Goal: Task Accomplishment & Management: Use online tool/utility

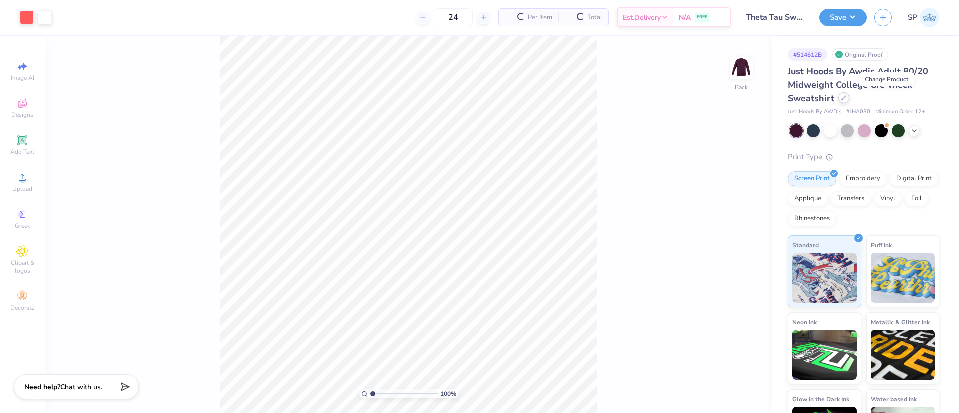
click at [850, 101] on div at bounding box center [844, 97] width 11 height 11
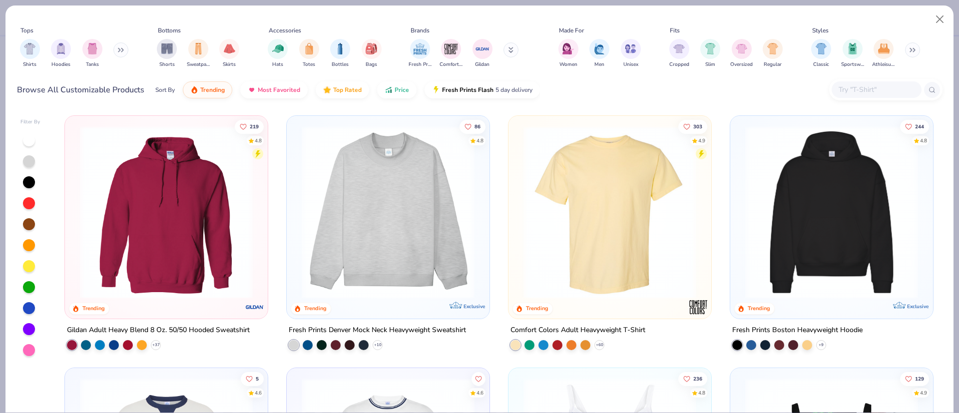
click at [853, 93] on input "text" at bounding box center [876, 89] width 77 height 11
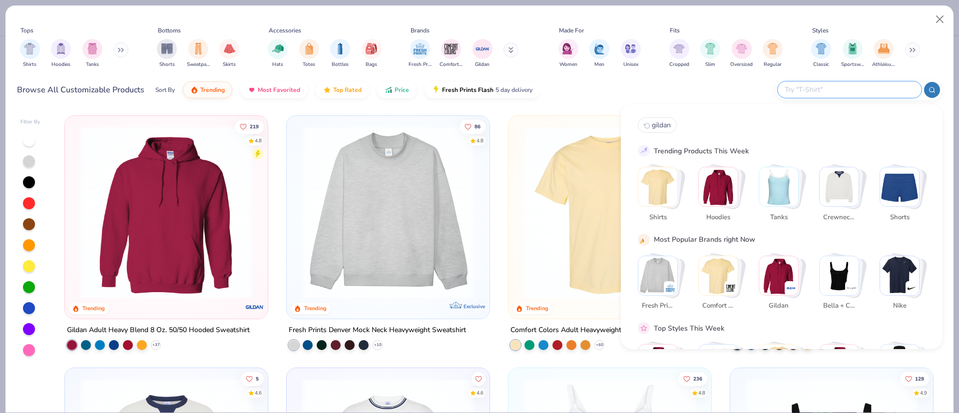
paste input "PC78H"
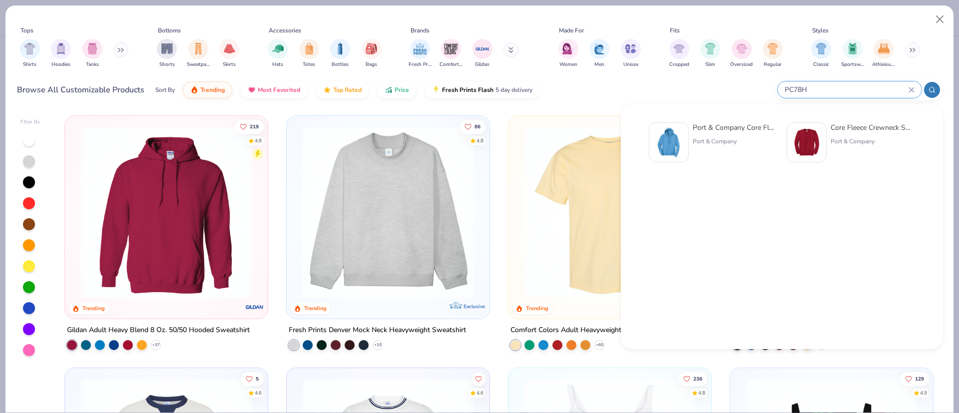
type input "PC78H"
click at [744, 127] on div "Port & Company Core Fleece Pullover Hooded Sweatshirt" at bounding box center [735, 127] width 84 height 10
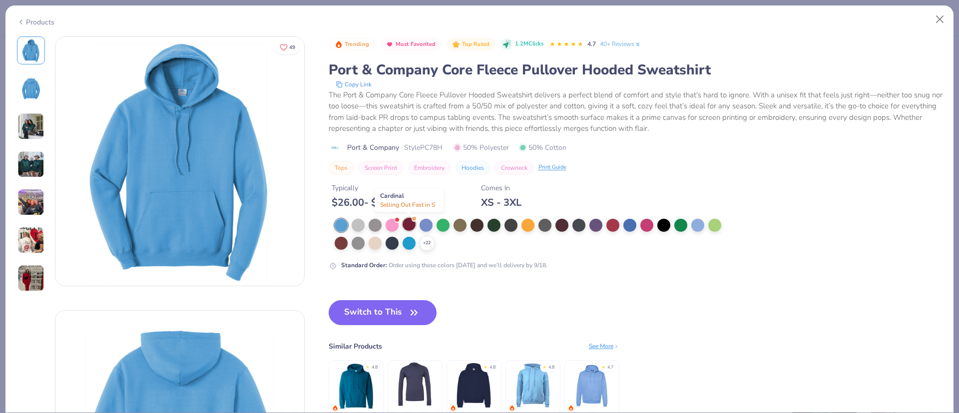
click at [408, 228] on div at bounding box center [409, 224] width 13 height 13
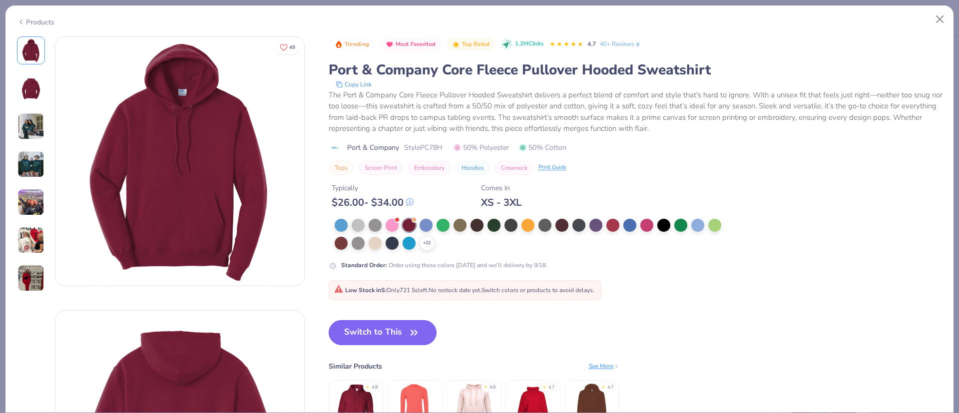
click at [374, 328] on button "Switch to This" at bounding box center [383, 332] width 108 height 25
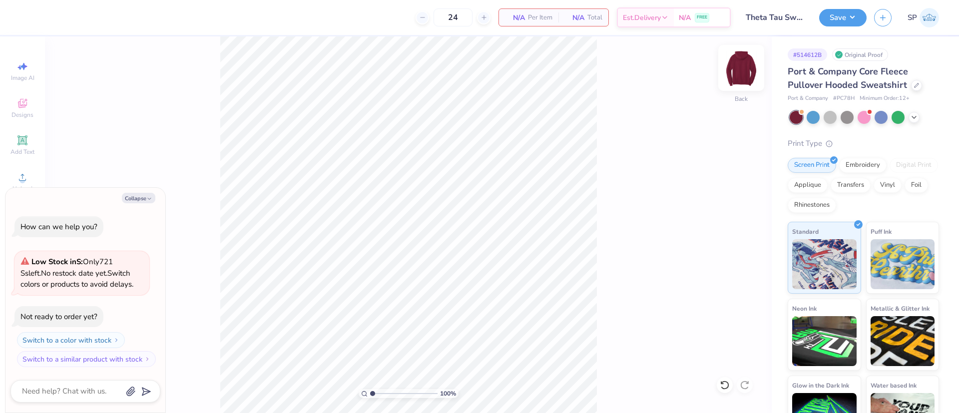
click at [737, 73] on img at bounding box center [742, 68] width 40 height 40
type textarea "x"
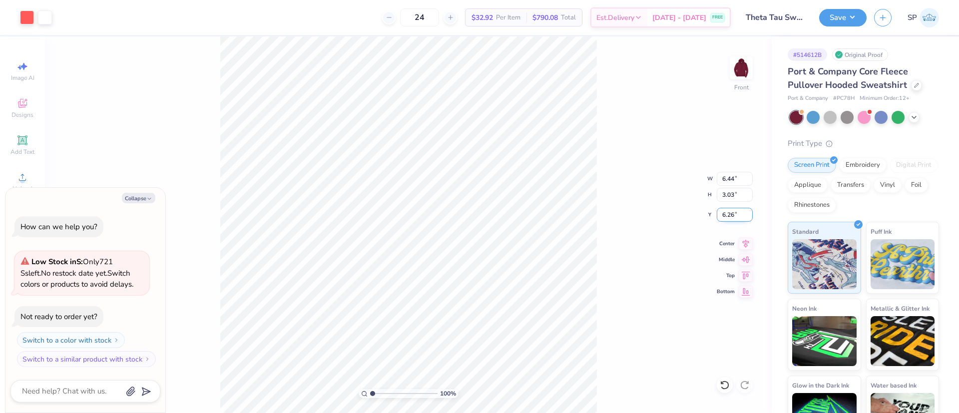
click at [734, 217] on input "6.26" at bounding box center [735, 215] width 36 height 14
click at [727, 215] on input "6.26" at bounding box center [735, 215] width 36 height 14
type input "6"
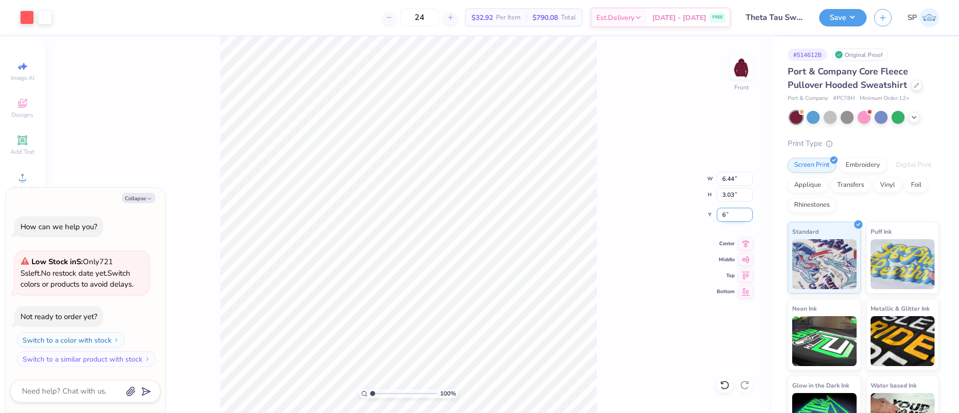
type textarea "x"
type input "6.00"
click at [728, 176] on input "6.44" at bounding box center [735, 179] width 36 height 14
type input "10"
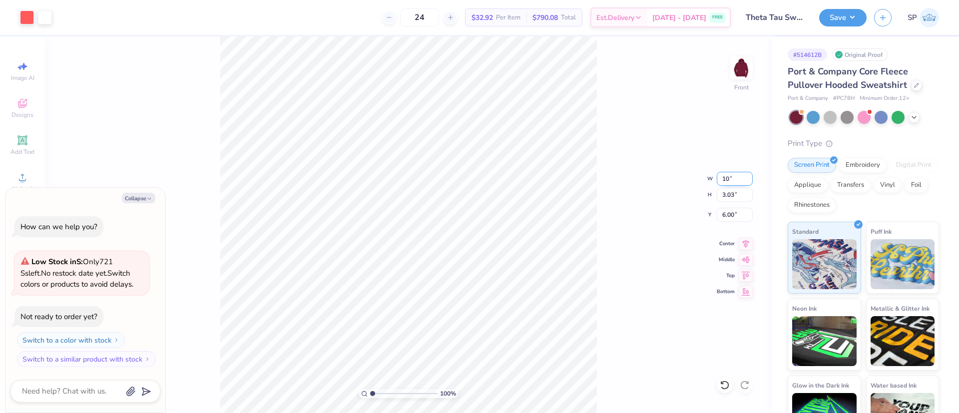
type textarea "x"
type input "10.00"
type input "4.71"
click at [728, 176] on input "10.00" at bounding box center [735, 179] width 36 height 14
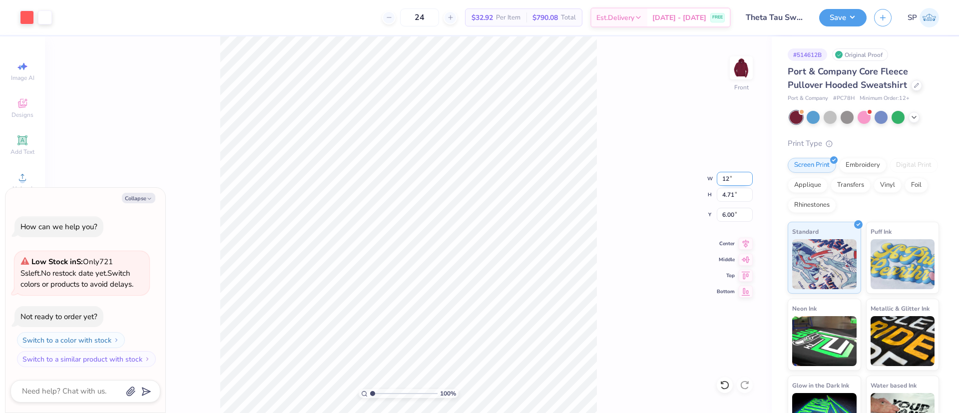
type input "12"
type textarea "x"
type input "12.00"
type input "5.65"
click at [743, 244] on icon at bounding box center [746, 242] width 14 height 12
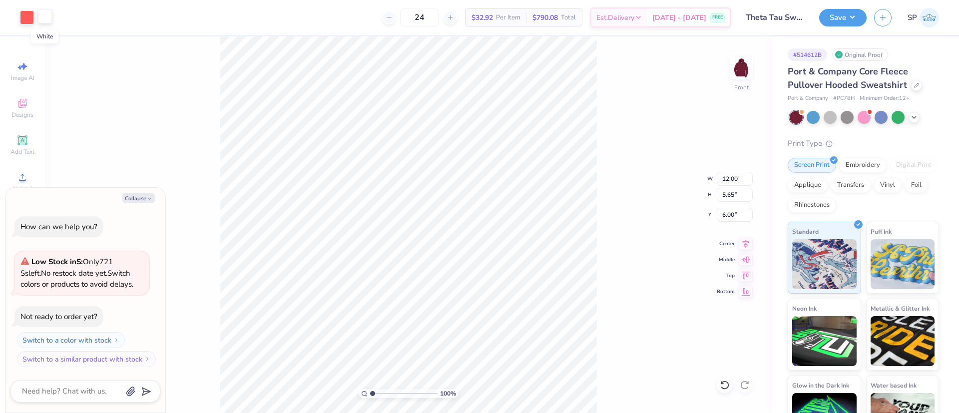
click at [43, 22] on div at bounding box center [45, 16] width 14 height 14
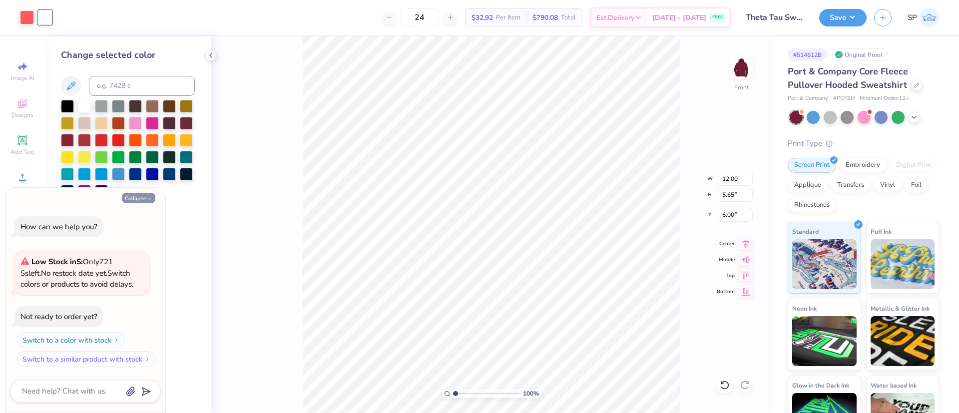
click at [150, 198] on icon "button" at bounding box center [149, 199] width 6 height 6
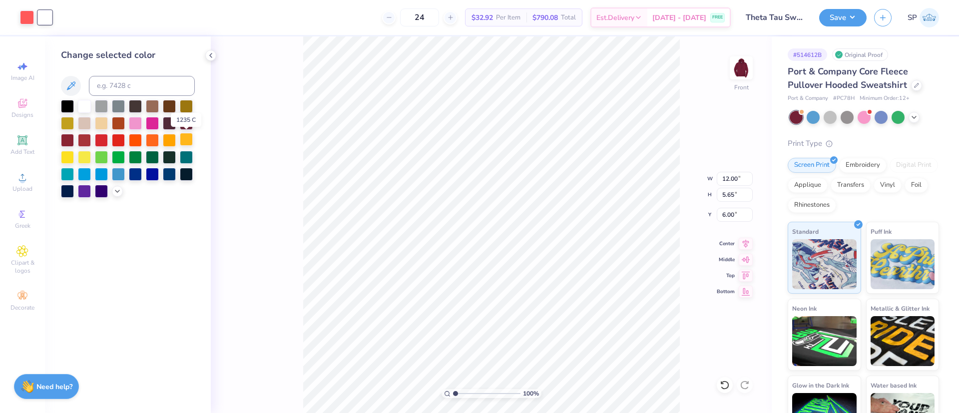
click at [186, 145] on div at bounding box center [186, 139] width 13 height 13
click at [81, 155] on div at bounding box center [84, 156] width 13 height 13
click at [185, 110] on div at bounding box center [186, 105] width 13 height 13
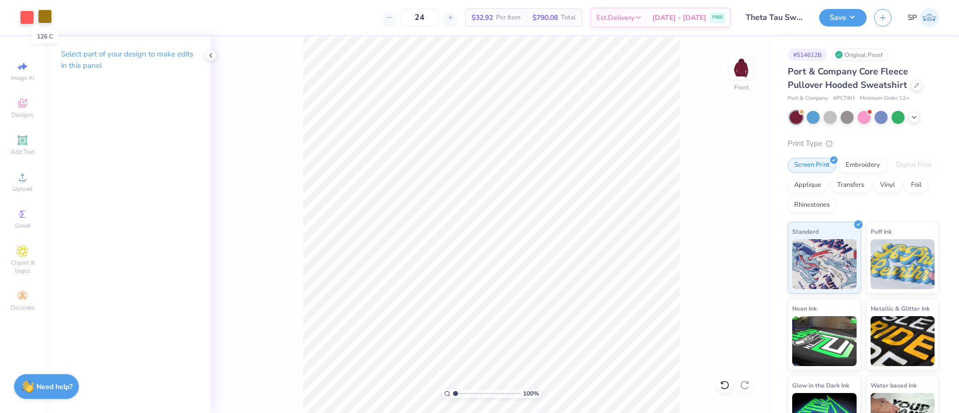
click at [48, 18] on div at bounding box center [45, 16] width 14 height 14
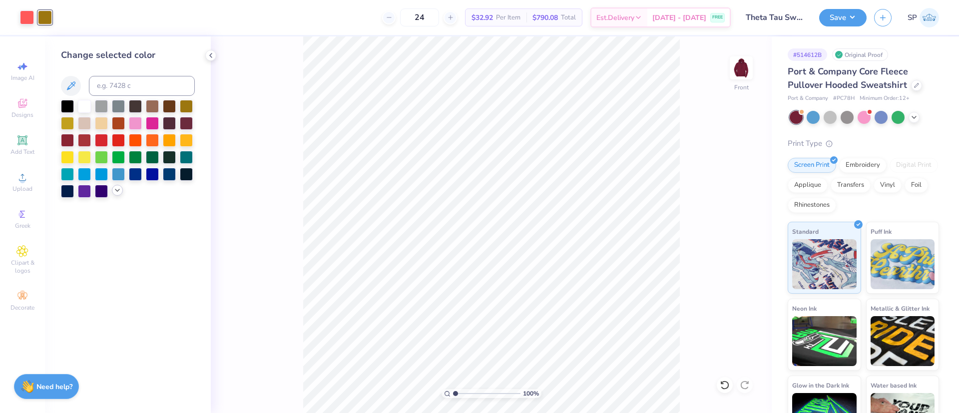
click at [119, 196] on div at bounding box center [128, 149] width 134 height 98
click at [117, 189] on icon at bounding box center [117, 190] width 8 height 8
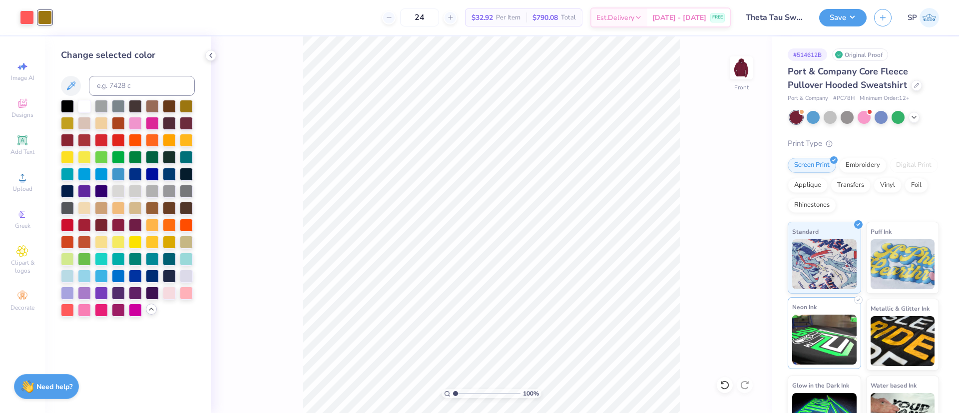
scroll to position [34, 0]
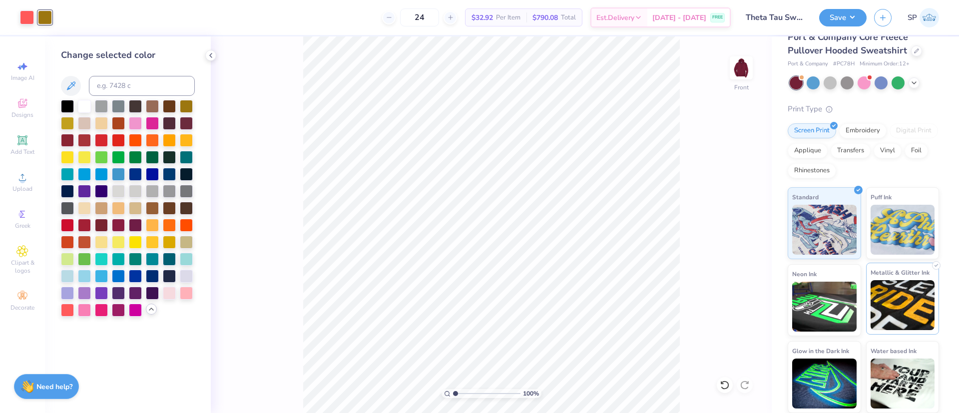
click at [902, 309] on img at bounding box center [903, 305] width 64 height 50
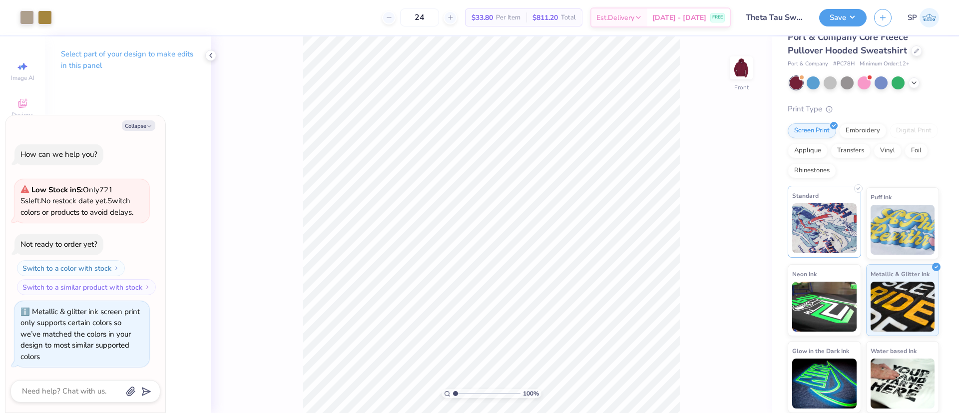
click at [822, 248] on img at bounding box center [825, 228] width 64 height 50
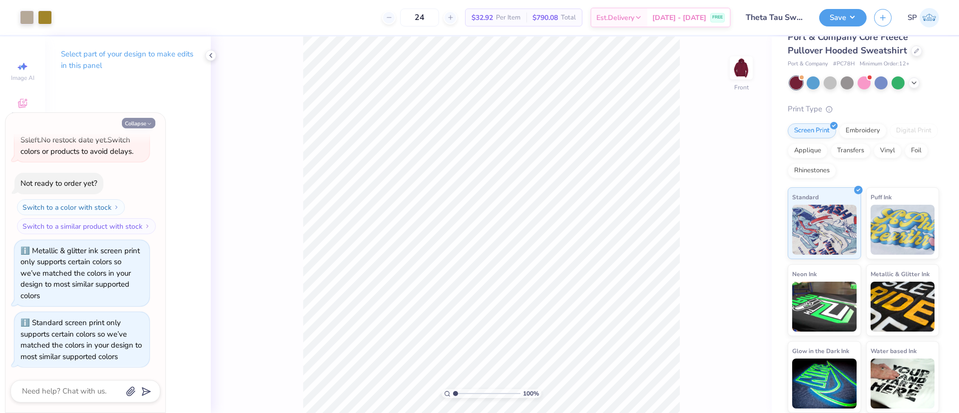
click at [129, 122] on button "Collapse" at bounding box center [138, 123] width 33 height 10
type textarea "x"
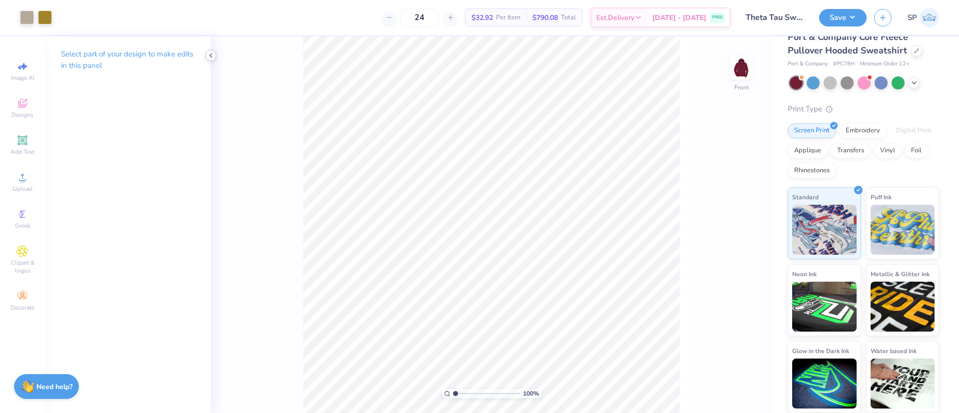
click at [213, 52] on icon at bounding box center [211, 55] width 8 height 8
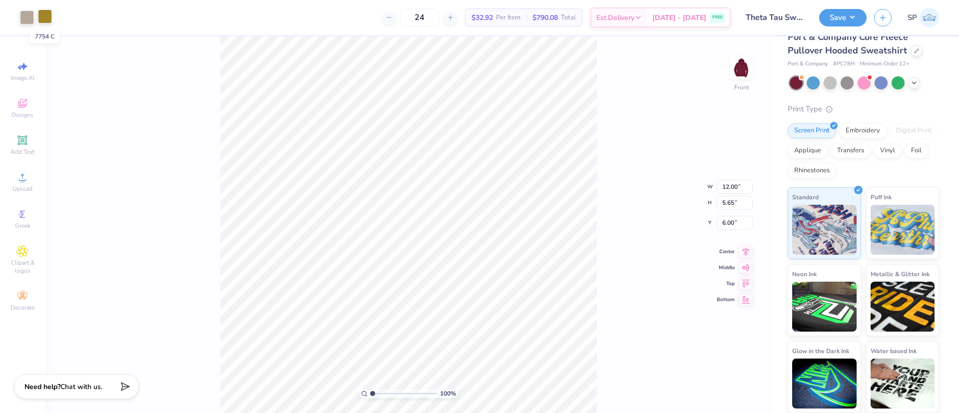
click at [38, 12] on div at bounding box center [45, 16] width 14 height 14
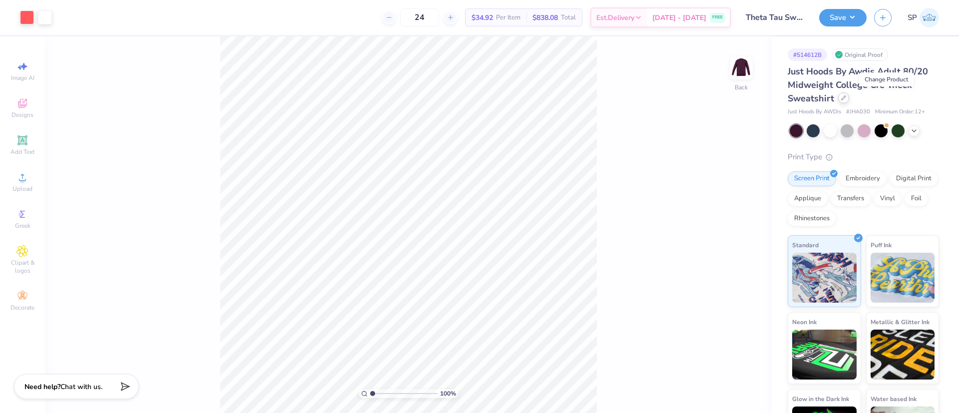
click at [850, 102] on div at bounding box center [844, 97] width 11 height 11
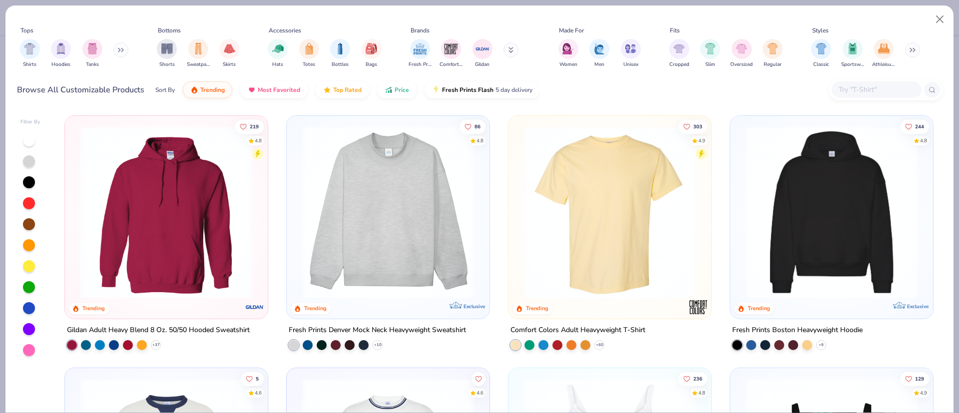
click at [855, 91] on input "text" at bounding box center [876, 89] width 77 height 11
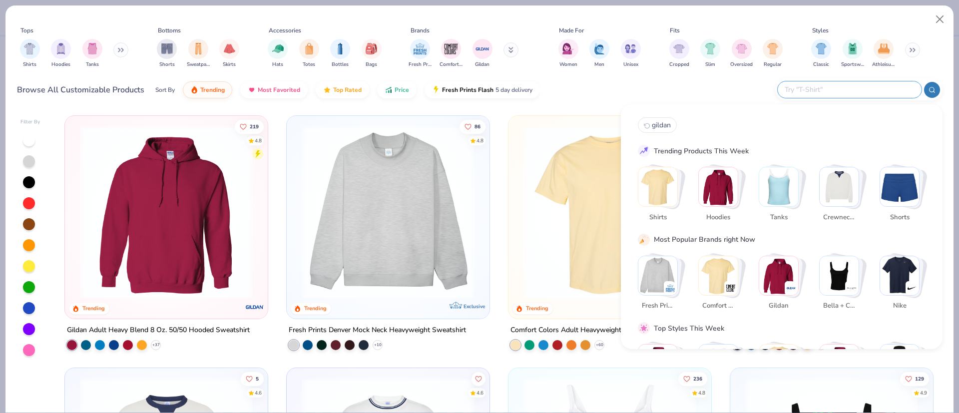
paste input "PC78H"
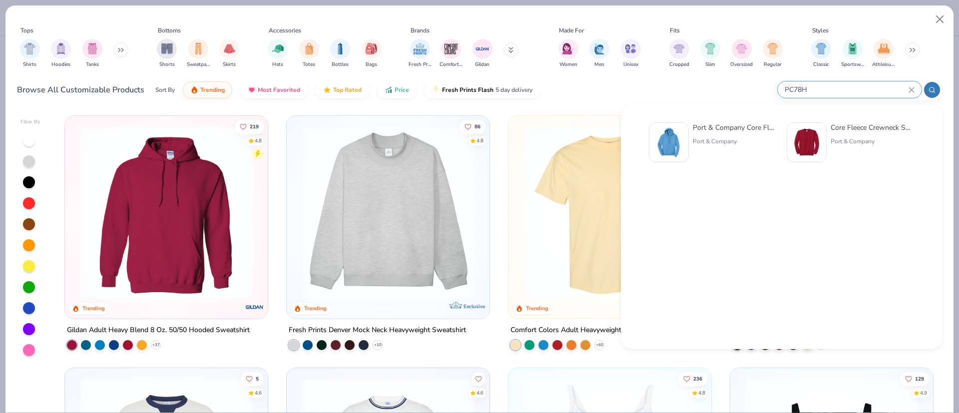
type input "PC78H"
click at [720, 125] on div "Port & Company Core Fleece Pullover Hooded Sweatshirt" at bounding box center [735, 127] width 84 height 10
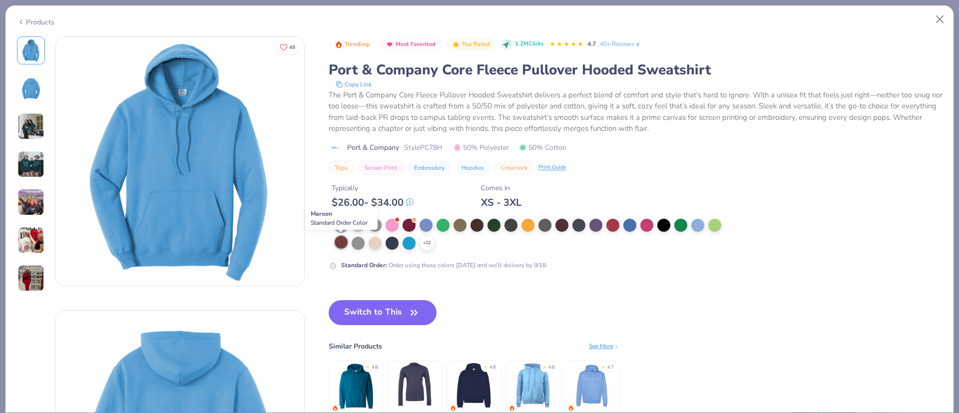
click at [343, 243] on div at bounding box center [341, 242] width 13 height 13
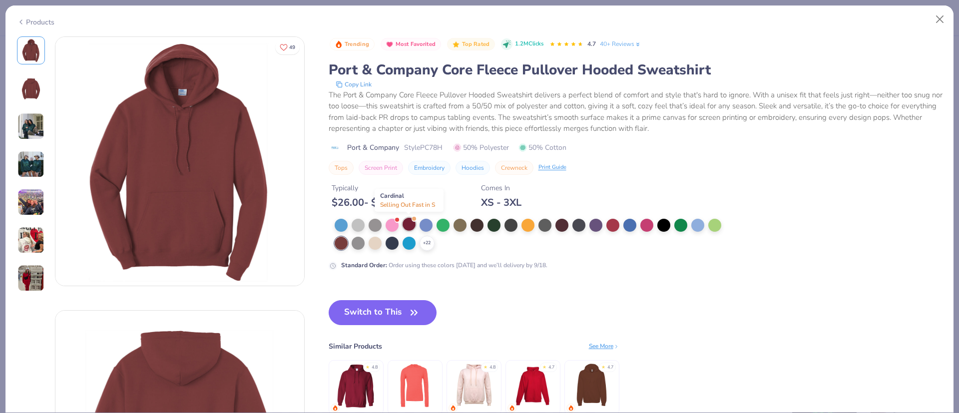
click at [410, 228] on div at bounding box center [409, 224] width 13 height 13
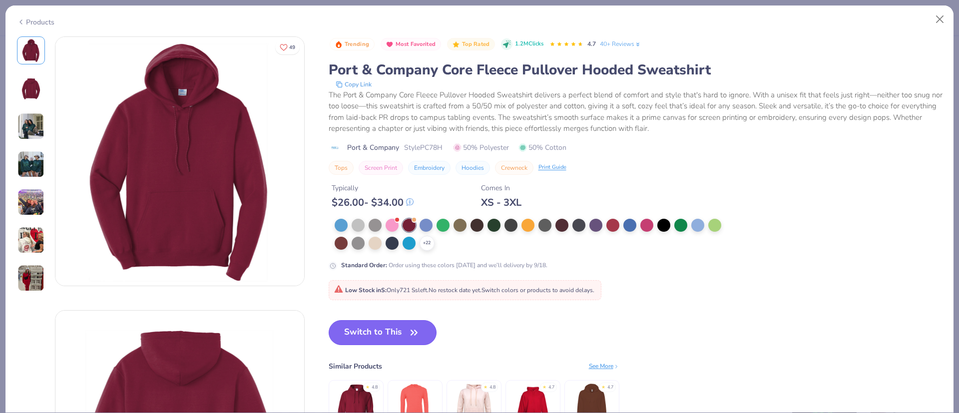
click at [399, 326] on button "Switch to This" at bounding box center [383, 332] width 108 height 25
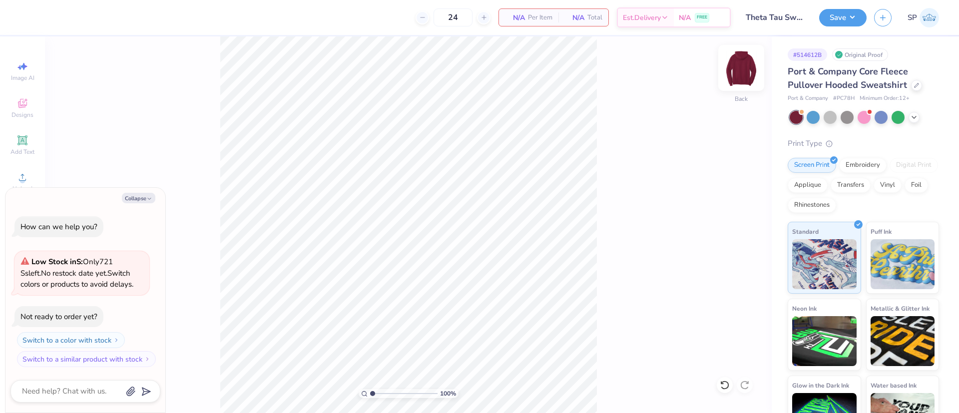
click at [739, 68] on img at bounding box center [742, 68] width 40 height 40
type textarea "x"
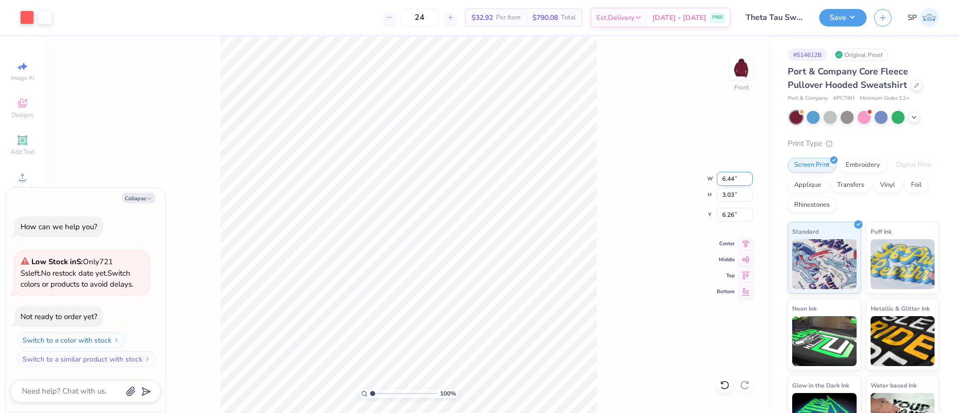
click at [725, 176] on input "6.44" at bounding box center [735, 179] width 36 height 14
type input "12"
type textarea "x"
type input "12.00"
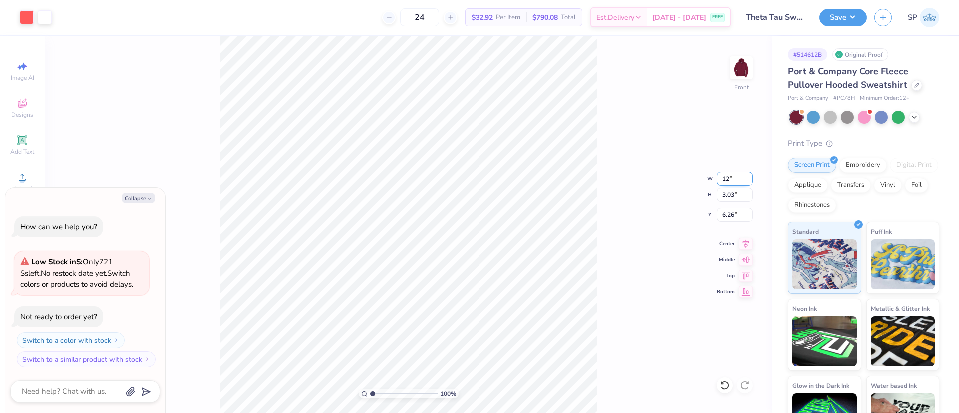
type input "5.65"
type input "6.00"
click at [747, 245] on icon at bounding box center [746, 242] width 14 height 12
click at [36, 19] on div at bounding box center [36, 17] width 32 height 14
click at [146, 202] on button "Collapse" at bounding box center [138, 198] width 33 height 10
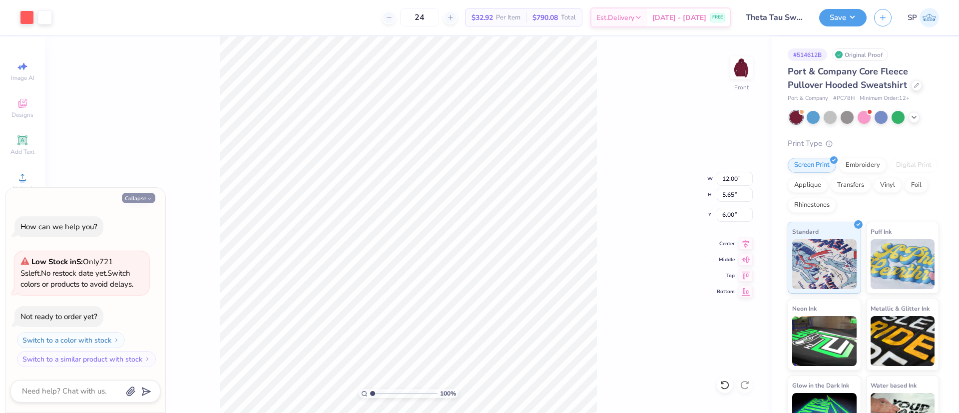
type textarea "x"
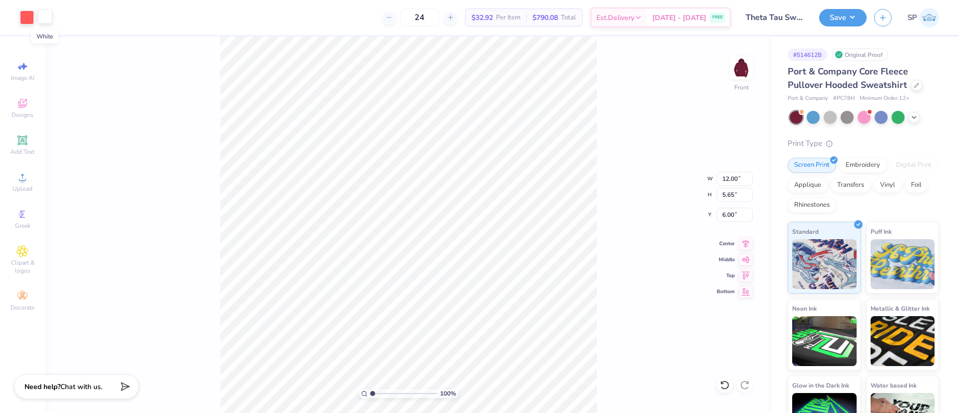
click at [46, 23] on div at bounding box center [45, 16] width 14 height 14
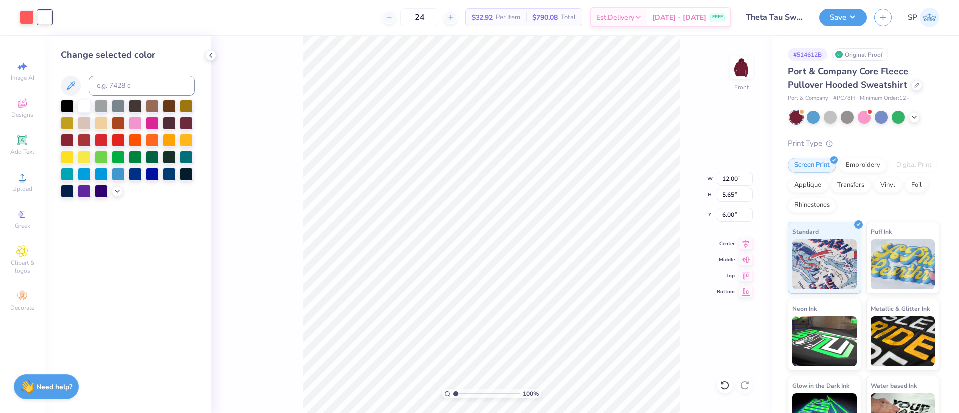
click at [111, 191] on div at bounding box center [128, 149] width 134 height 98
click at [64, 123] on div at bounding box center [67, 122] width 13 height 13
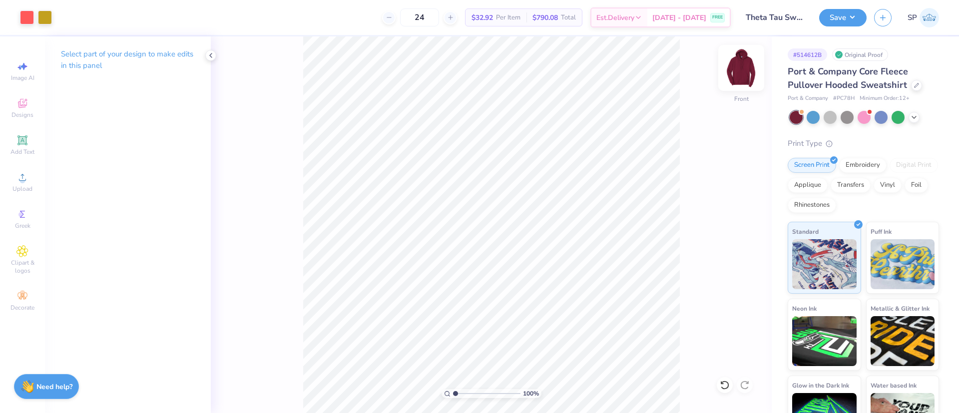
click at [741, 79] on img at bounding box center [742, 68] width 40 height 40
click at [23, 224] on span "Greek" at bounding box center [22, 226] width 15 height 8
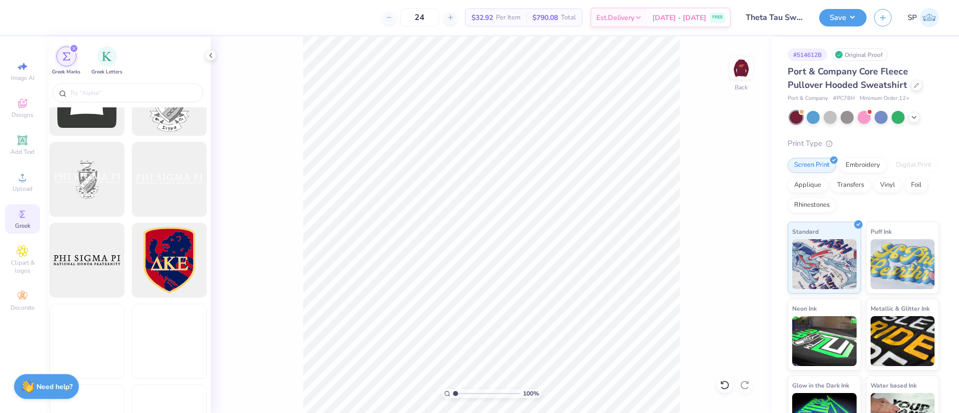
scroll to position [497, 0]
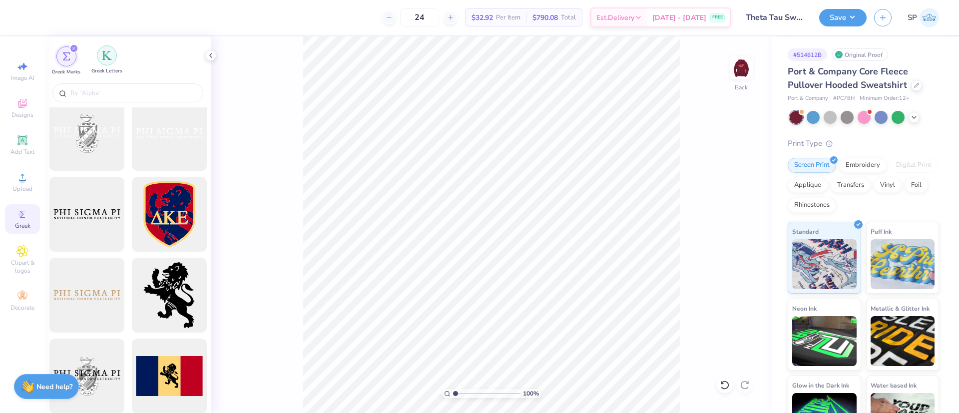
click at [110, 63] on div "filter for Greek Letters" at bounding box center [107, 55] width 20 height 20
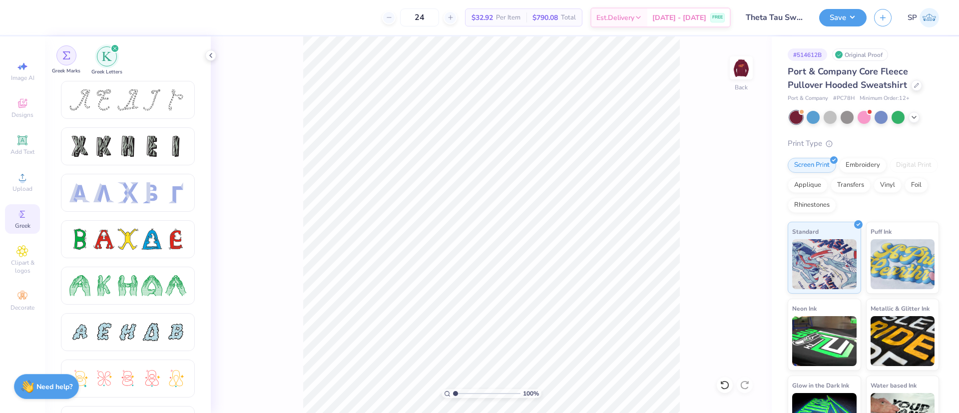
click at [61, 56] on div "filter for Greek Marks" at bounding box center [66, 55] width 20 height 20
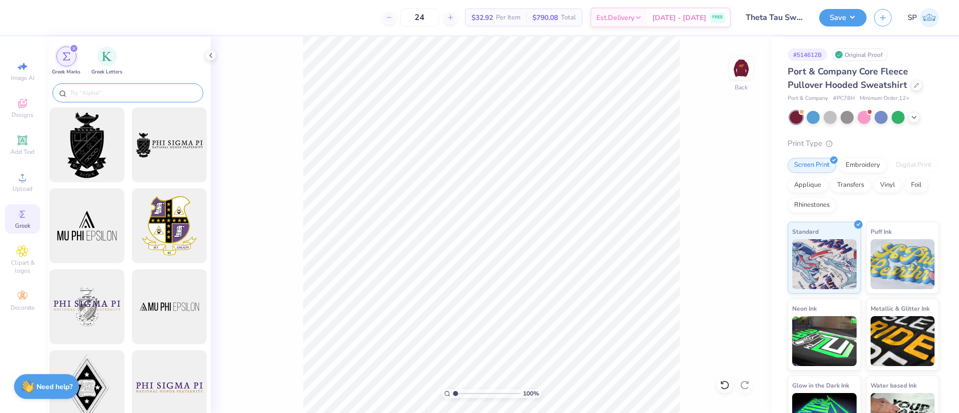
click at [100, 89] on input "text" at bounding box center [133, 93] width 128 height 10
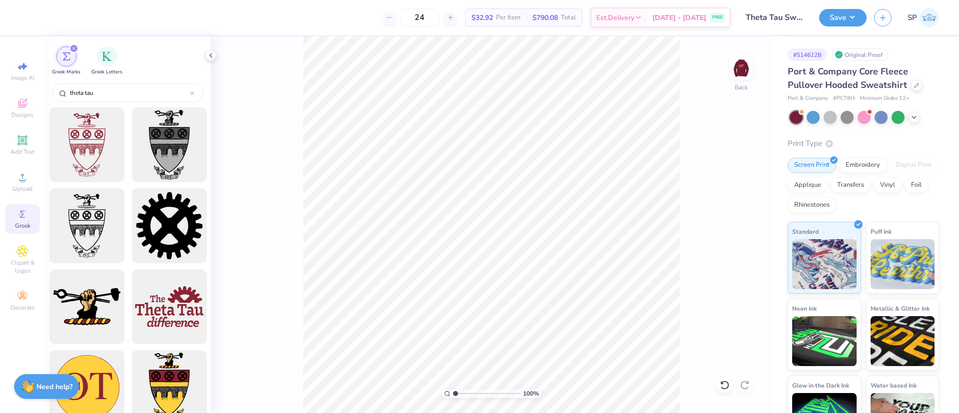
scroll to position [1, 0]
type input "theta tau"
click at [107, 52] on img "filter for Greek Letters" at bounding box center [107, 55] width 10 height 10
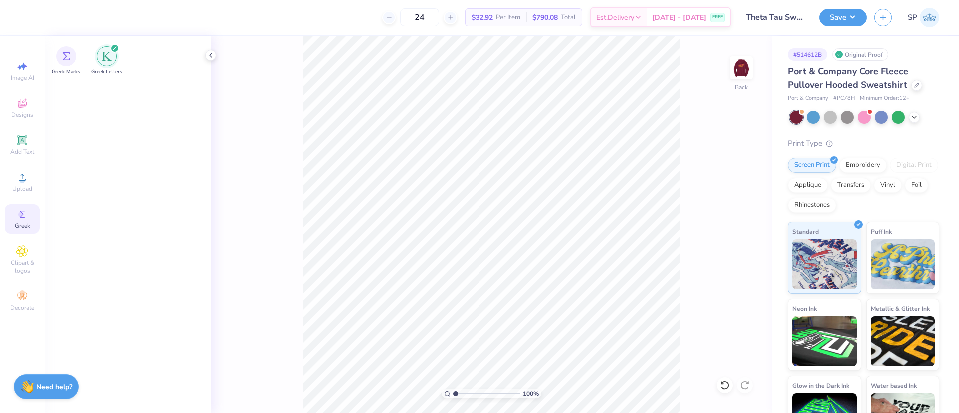
scroll to position [0, 0]
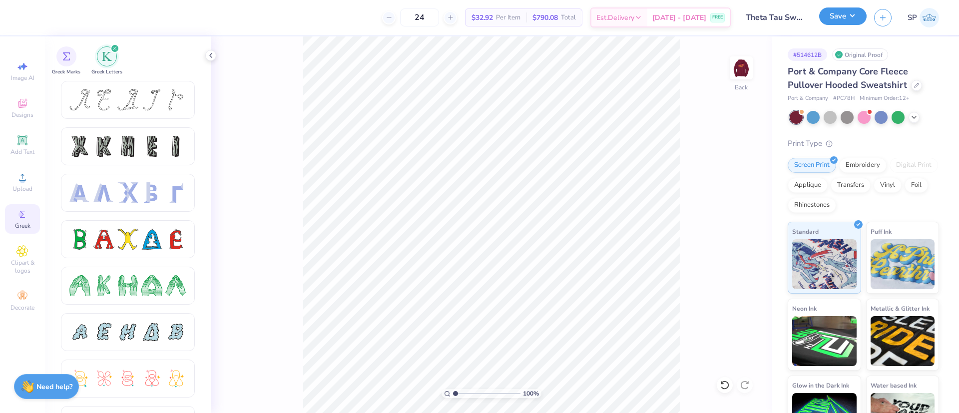
click at [839, 16] on button "Save" at bounding box center [843, 15] width 47 height 17
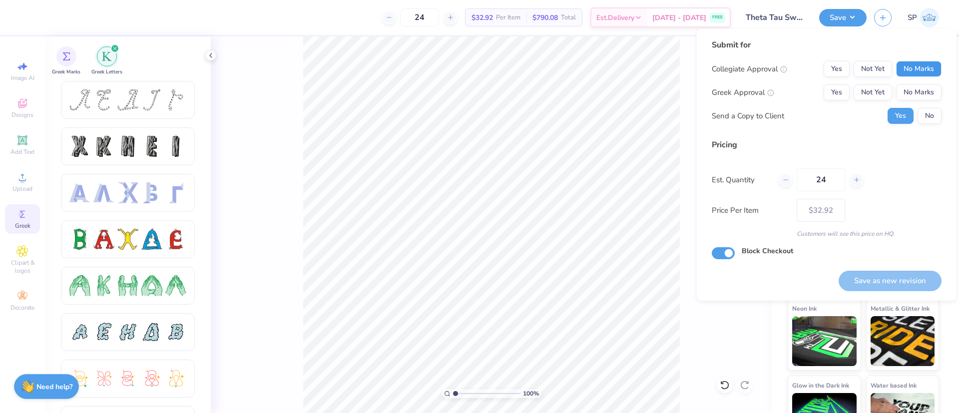
click at [920, 70] on button "No Marks" at bounding box center [918, 69] width 45 height 16
click at [887, 91] on button "Not Yet" at bounding box center [873, 92] width 38 height 16
click at [928, 119] on button "No" at bounding box center [930, 116] width 24 height 16
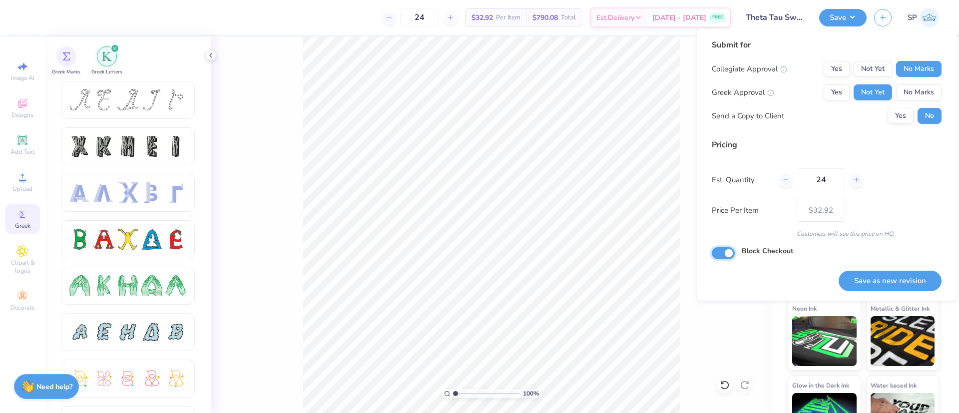
click at [731, 250] on input "Block Checkout" at bounding box center [723, 253] width 23 height 12
checkbox input "false"
click at [856, 276] on button "Save as new revision" at bounding box center [890, 281] width 103 height 20
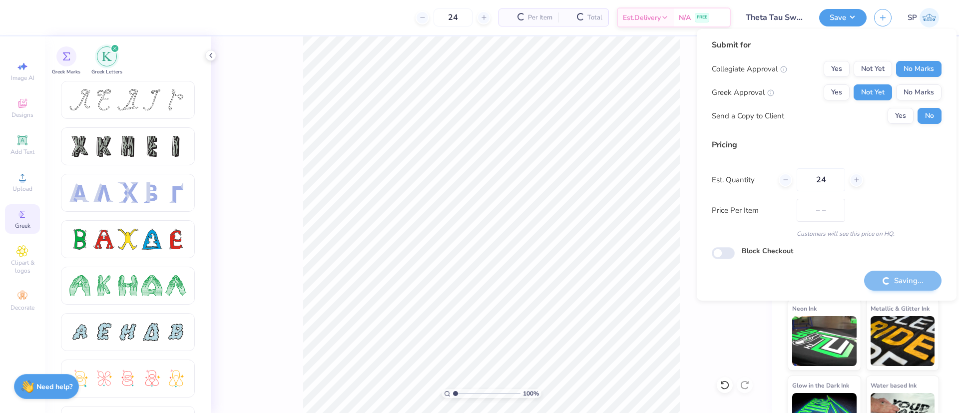
type input "$32.92"
